Goal: Check status

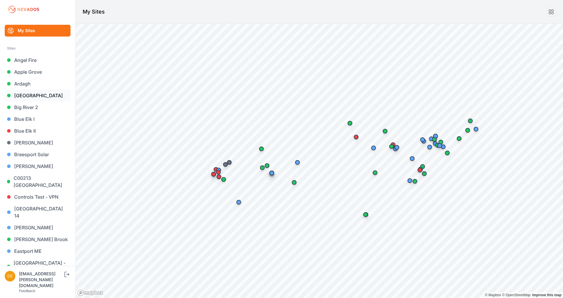
click at [32, 97] on link "[GEOGRAPHIC_DATA]" at bounding box center [38, 96] width 66 height 12
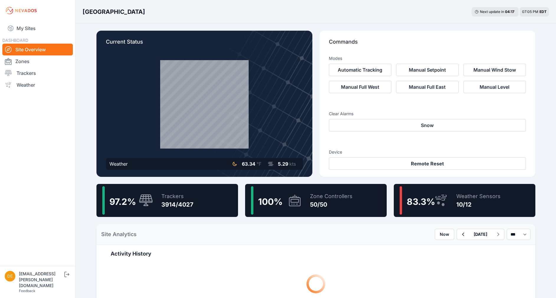
click at [441, 201] on icon at bounding box center [443, 200] width 4 height 2
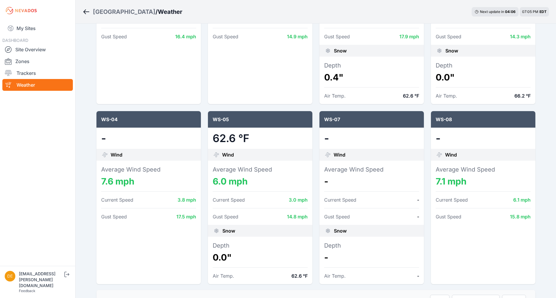
scroll to position [166, 0]
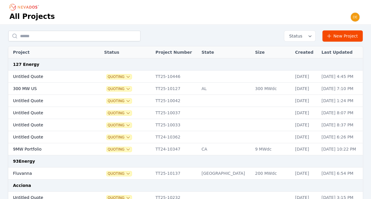
click at [127, 77] on icon "button" at bounding box center [128, 76] width 5 height 5
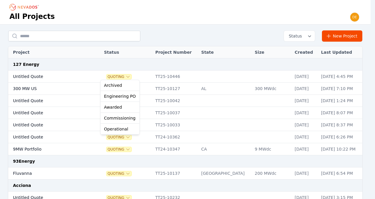
click at [127, 77] on icon "button" at bounding box center [128, 76] width 5 height 5
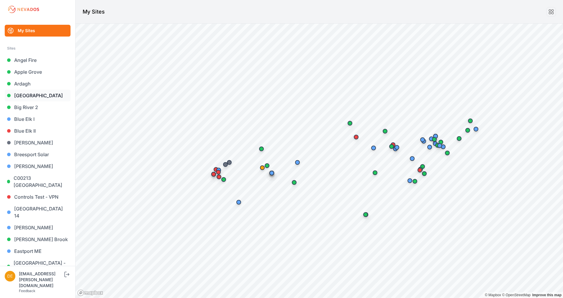
click at [36, 94] on link "[GEOGRAPHIC_DATA]" at bounding box center [38, 96] width 66 height 12
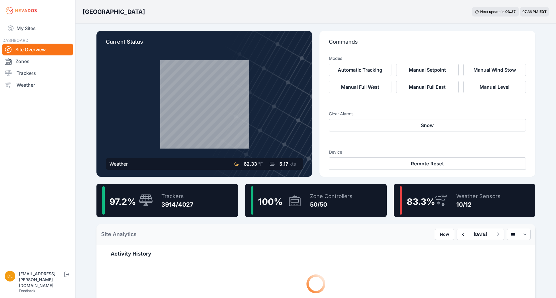
click at [164, 208] on div "3914/4027" at bounding box center [177, 205] width 32 height 8
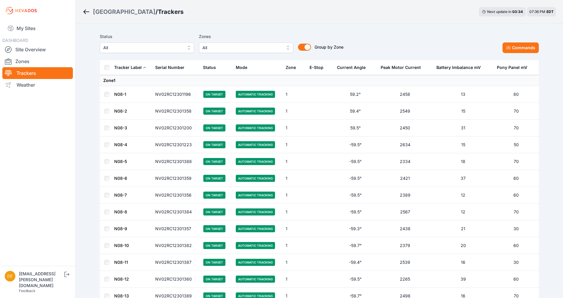
click at [183, 45] on button "All" at bounding box center [147, 47] width 94 height 11
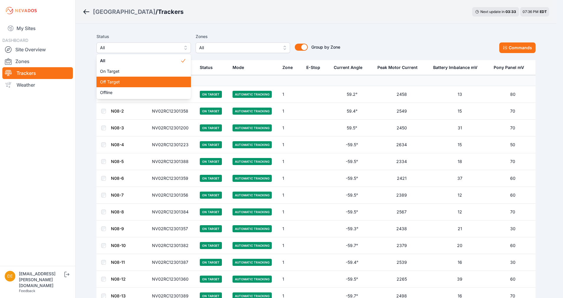
click at [156, 84] on span "Off Target" at bounding box center [140, 82] width 80 height 6
